Goal: Task Accomplishment & Management: Manage account settings

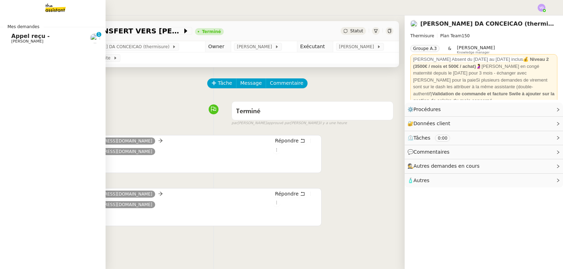
click at [16, 40] on span "[PERSON_NAME]" at bounding box center [27, 41] width 32 height 5
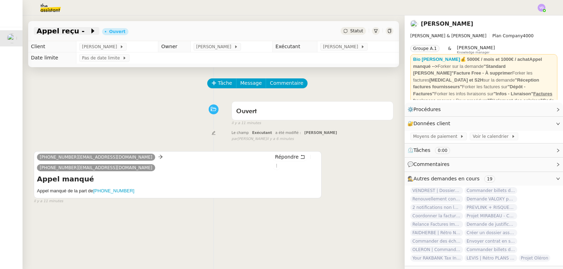
click at [54, 34] on span "Appel reçu -" at bounding box center [63, 30] width 53 height 7
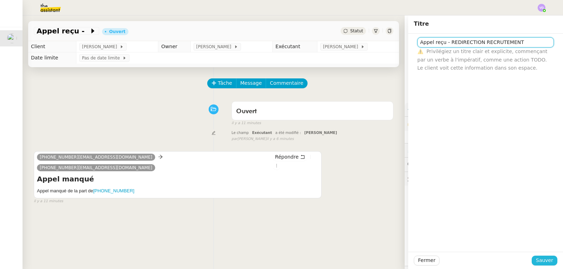
type input "Appel reçu - REDIRECTION RECRUTEMENT"
click at [541, 260] on span "Sauver" at bounding box center [544, 260] width 17 height 8
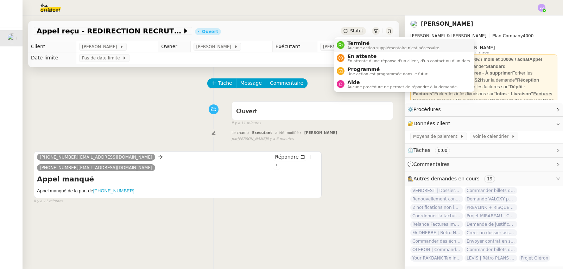
click at [349, 45] on span "Terminé" at bounding box center [393, 43] width 93 height 6
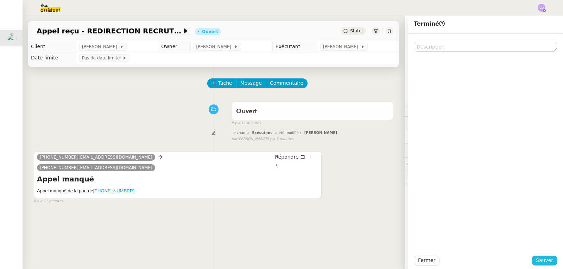
click at [545, 260] on span "Sauver" at bounding box center [544, 260] width 17 height 8
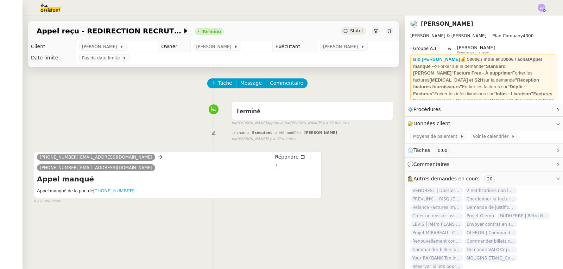
click at [542, 7] on img at bounding box center [541, 8] width 8 height 8
click at [533, 17] on li "Suivi" at bounding box center [522, 20] width 46 height 10
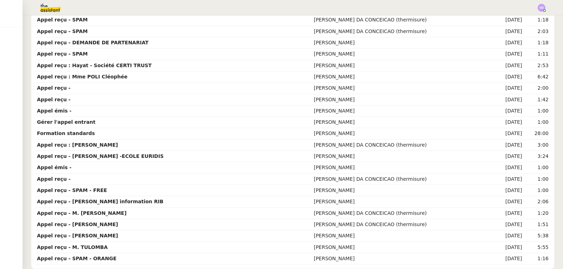
scroll to position [359, 0]
click at [410, 212] on td "[PERSON_NAME] DA CONCEICAO (thermisure)" at bounding box center [402, 213] width 180 height 11
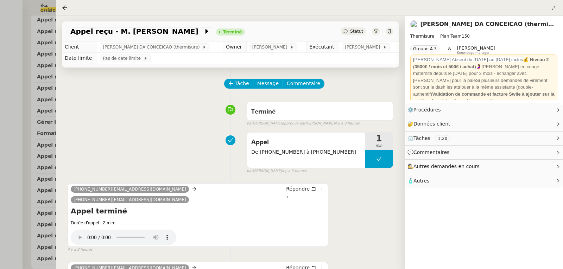
click at [0, 73] on div at bounding box center [281, 134] width 563 height 269
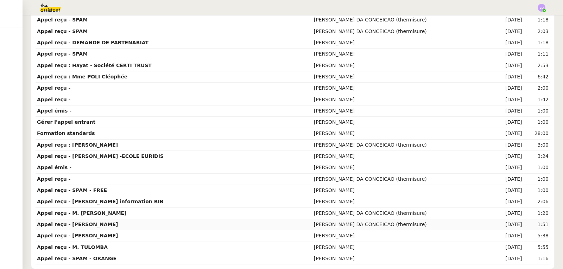
click at [401, 221] on td "[PERSON_NAME] DA CONCEICAO (thermisure)" at bounding box center [402, 224] width 180 height 11
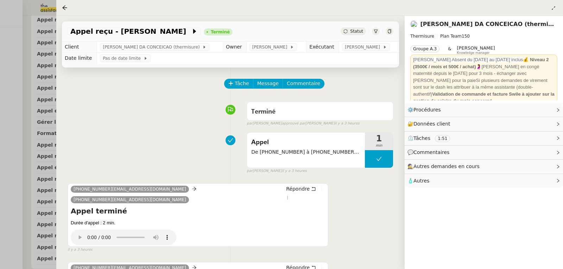
click at [18, 148] on div at bounding box center [281, 134] width 563 height 269
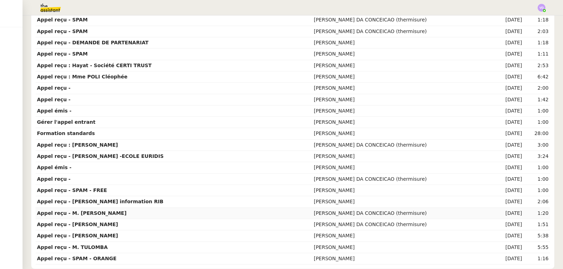
click at [131, 212] on td "Appel reçu - M. [PERSON_NAME]" at bounding box center [174, 213] width 277 height 11
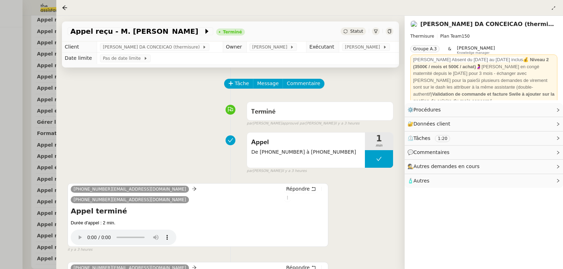
click at [15, 108] on div at bounding box center [281, 134] width 563 height 269
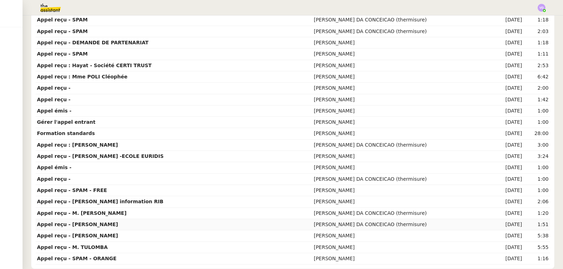
click at [143, 220] on td "Appel reçu - [PERSON_NAME]" at bounding box center [174, 224] width 277 height 11
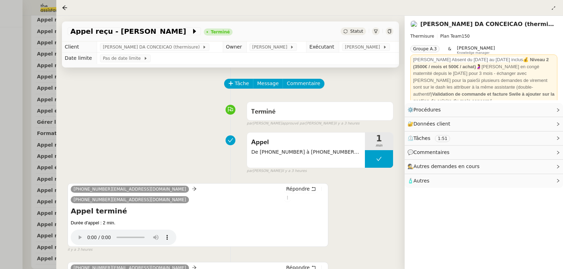
click at [0, 110] on div at bounding box center [281, 134] width 563 height 269
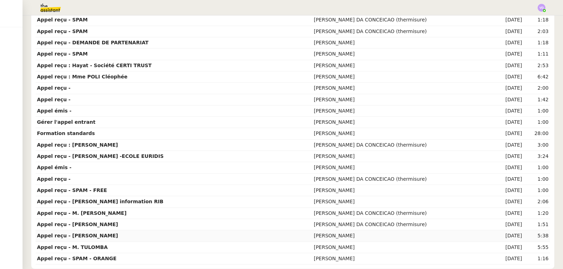
click at [134, 231] on td "Appel reçu - [PERSON_NAME]" at bounding box center [174, 235] width 277 height 11
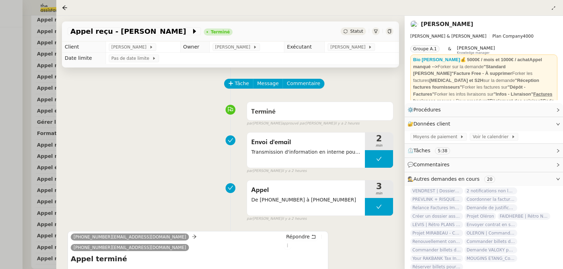
click at [6, 186] on div at bounding box center [281, 134] width 563 height 269
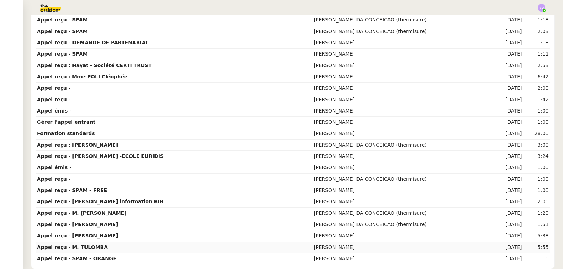
click at [133, 248] on td "Appel reçu - M. TULOMBA" at bounding box center [174, 247] width 277 height 11
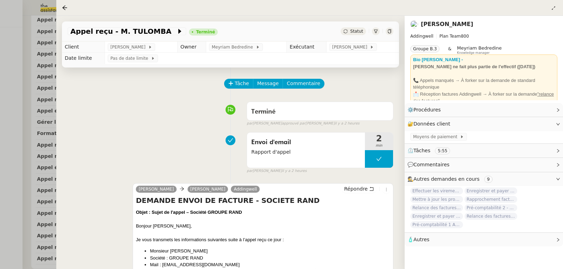
click at [0, 171] on div at bounding box center [281, 134] width 563 height 269
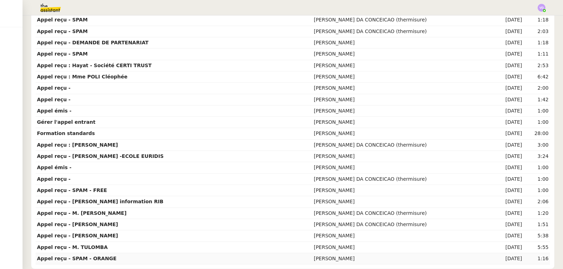
click at [94, 258] on strong "Appel reçu - SPAM - ORANGE" at bounding box center [76, 259] width 79 height 6
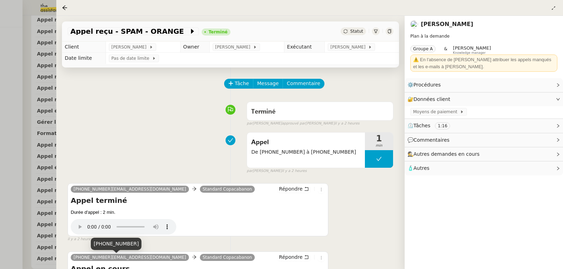
click at [0, 123] on div at bounding box center [281, 134] width 563 height 269
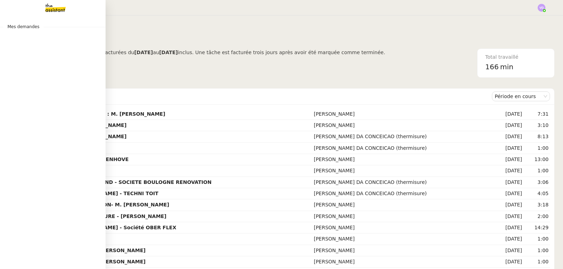
click at [50, 8] on img at bounding box center [50, 7] width 55 height 15
